Goal: Task Accomplishment & Management: Use online tool/utility

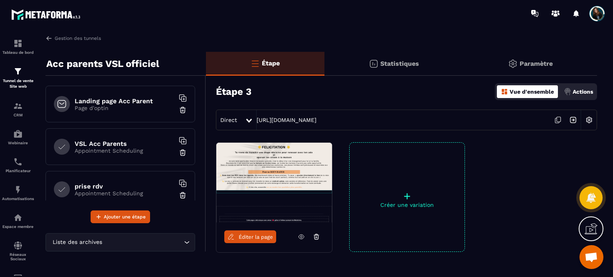
click at [556, 122] on icon at bounding box center [557, 120] width 15 height 15
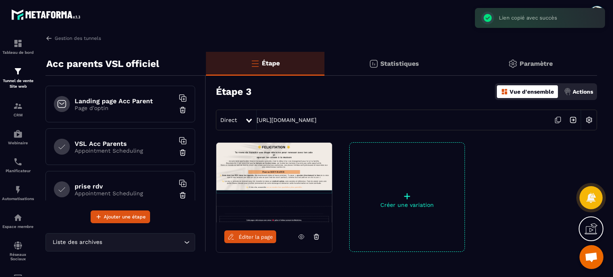
click at [122, 149] on p "Appointment Scheduling" at bounding box center [125, 151] width 100 height 6
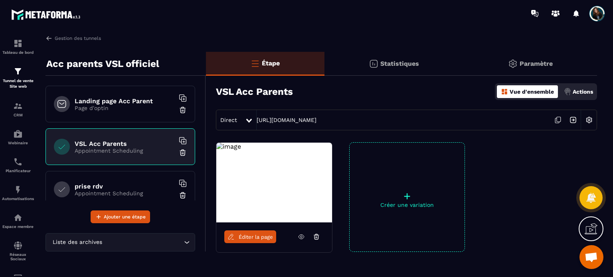
click at [145, 190] on p "Appointment Scheduling" at bounding box center [125, 193] width 100 height 6
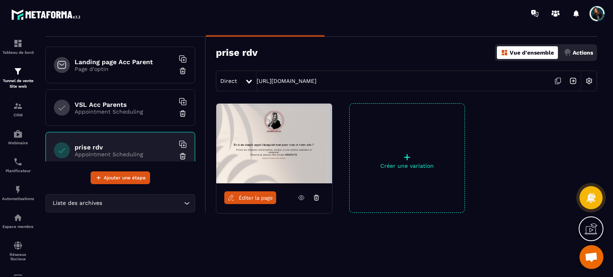
scroll to position [42, 0]
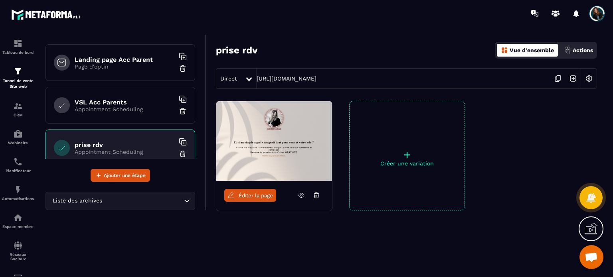
click at [267, 197] on span "Éditer la page" at bounding box center [256, 196] width 34 height 6
